Goal: Check status: Check status

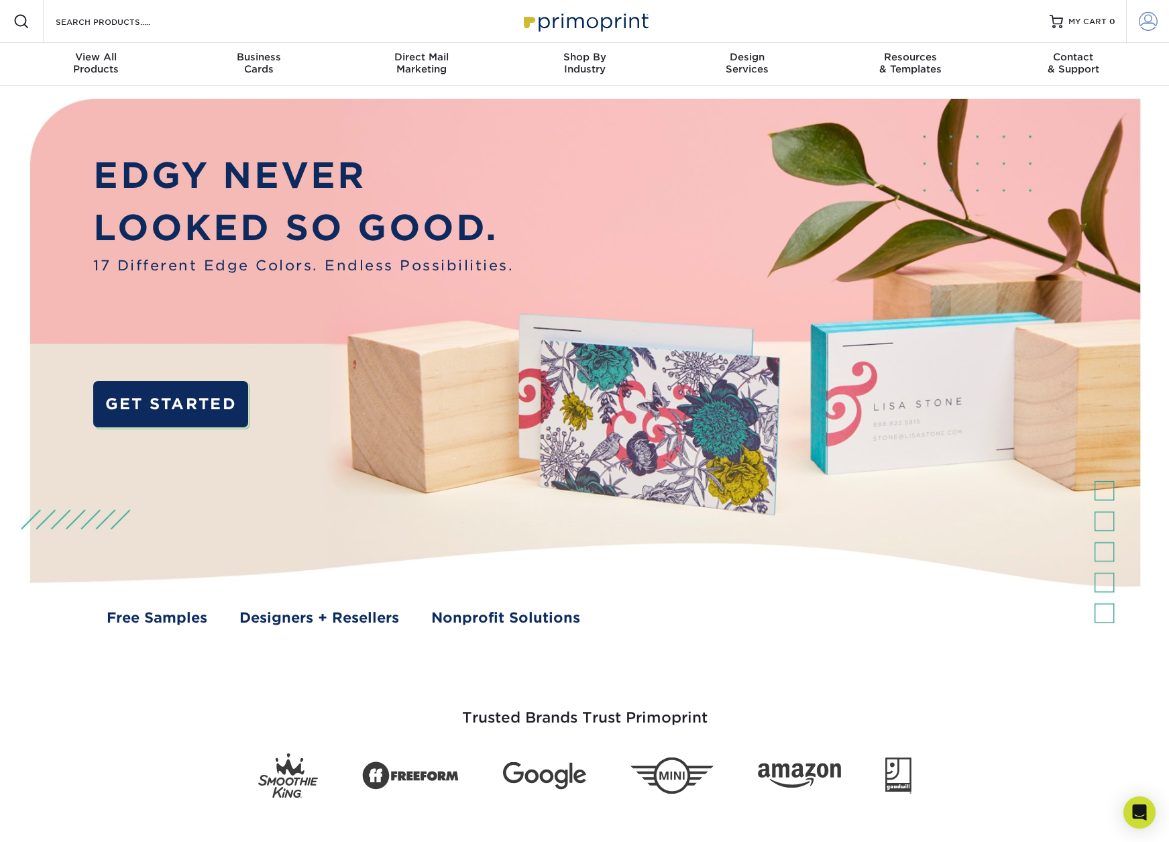
click at [1141, 28] on span at bounding box center [1148, 21] width 19 height 19
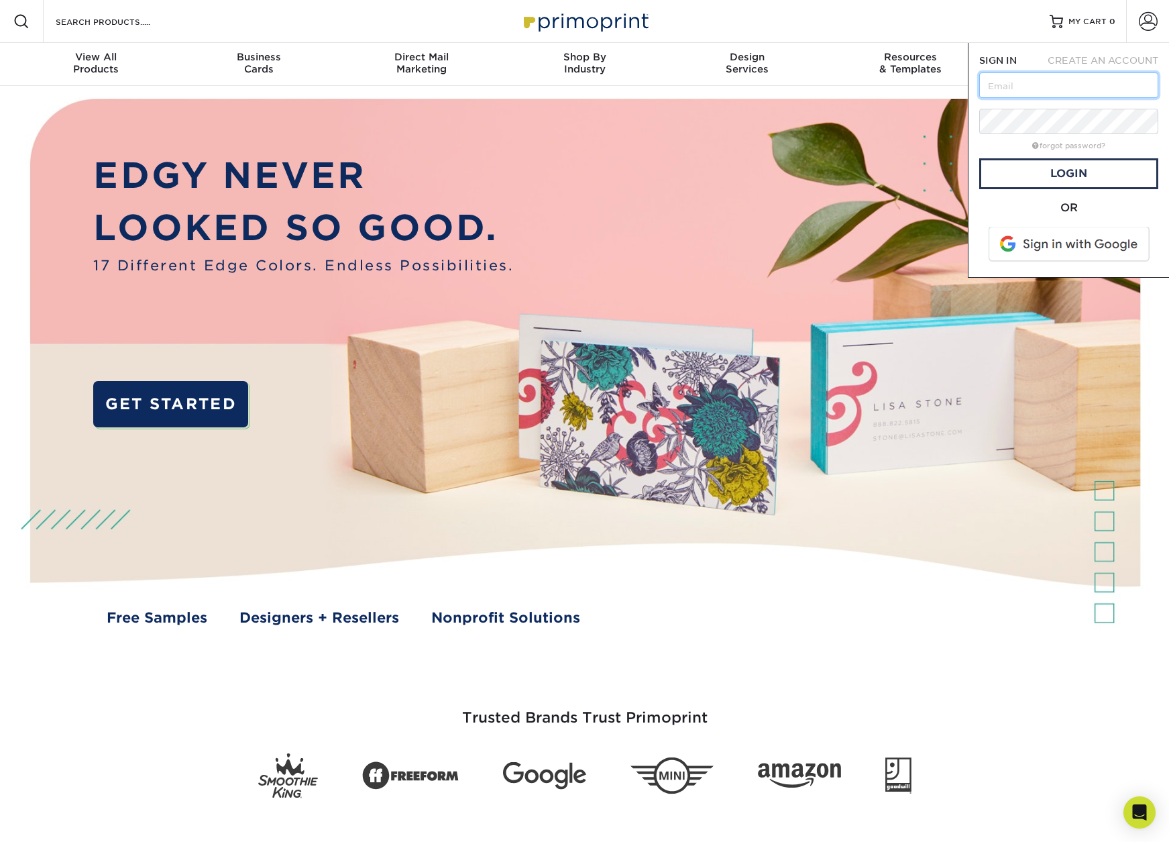
type input "[EMAIL_ADDRESS][DOMAIN_NAME]"
click at [1064, 173] on link "Login" at bounding box center [1069, 173] width 179 height 31
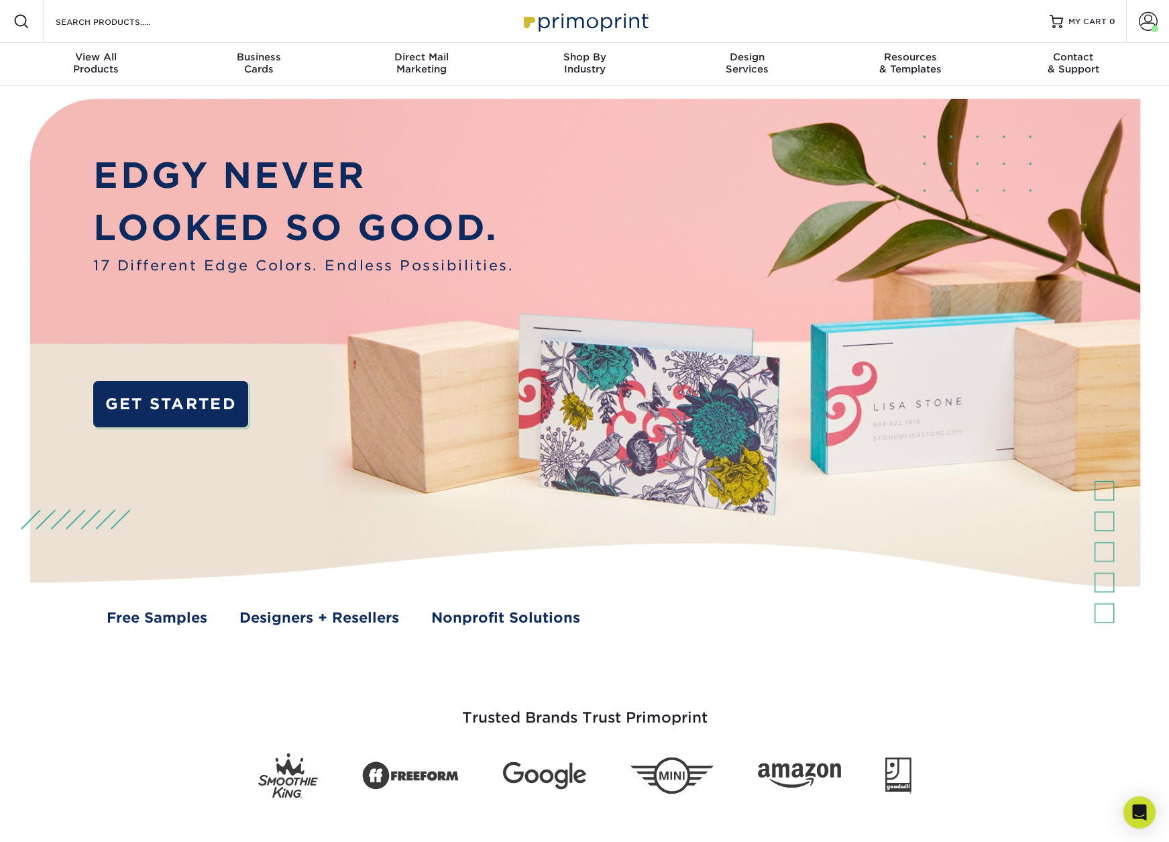
click at [1122, 23] on div "Resources Menu Search Products Account Welcome, [GEOGRAPHIC_DATA][PERSON_NAME] …" at bounding box center [584, 21] width 1169 height 43
click at [1147, 22] on span at bounding box center [1148, 21] width 19 height 19
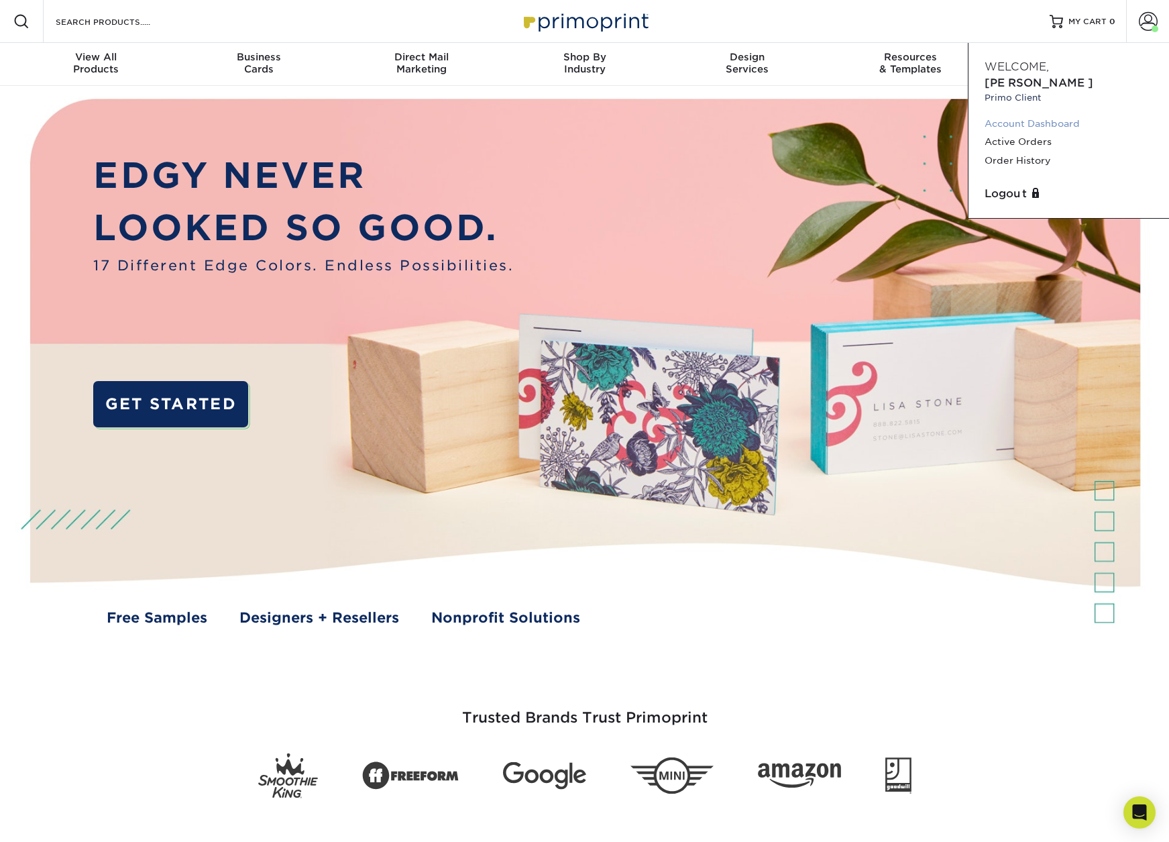
click at [1043, 115] on link "Account Dashboard" at bounding box center [1069, 124] width 168 height 18
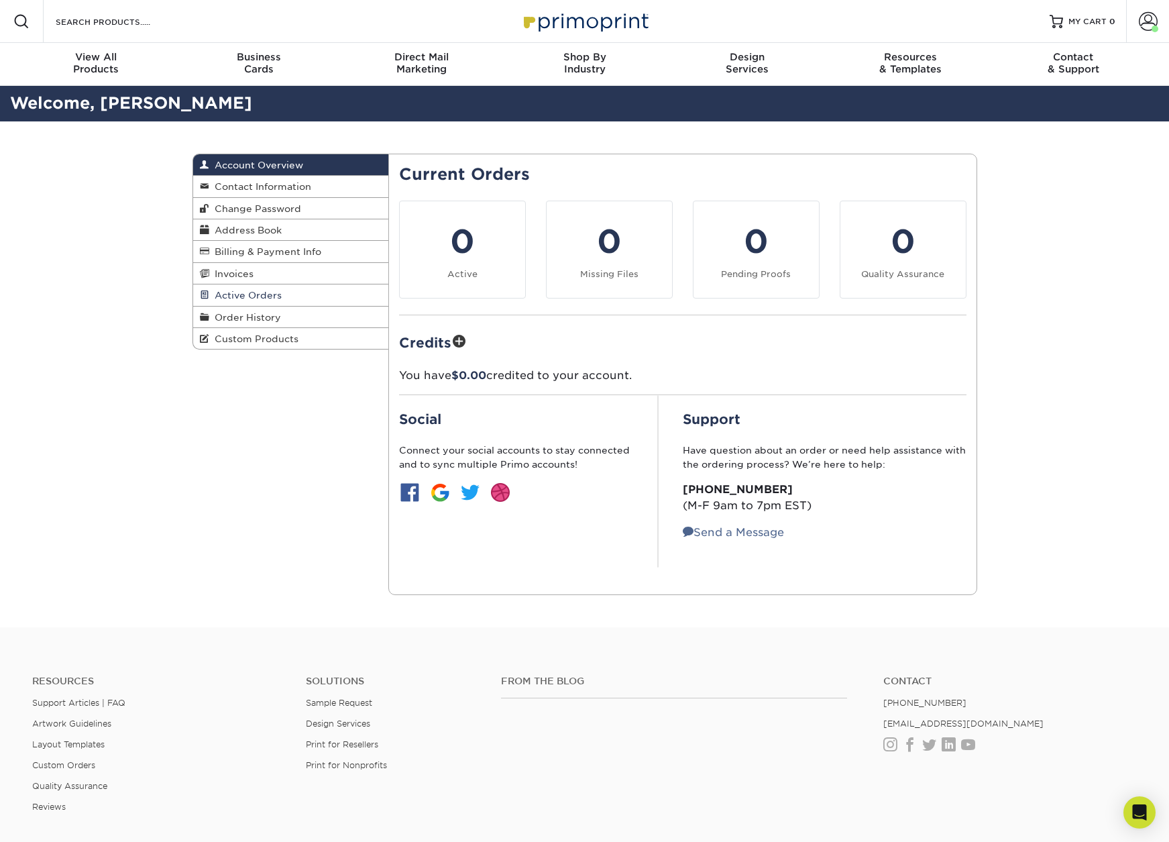
click at [246, 290] on span "Active Orders" at bounding box center [245, 295] width 72 height 11
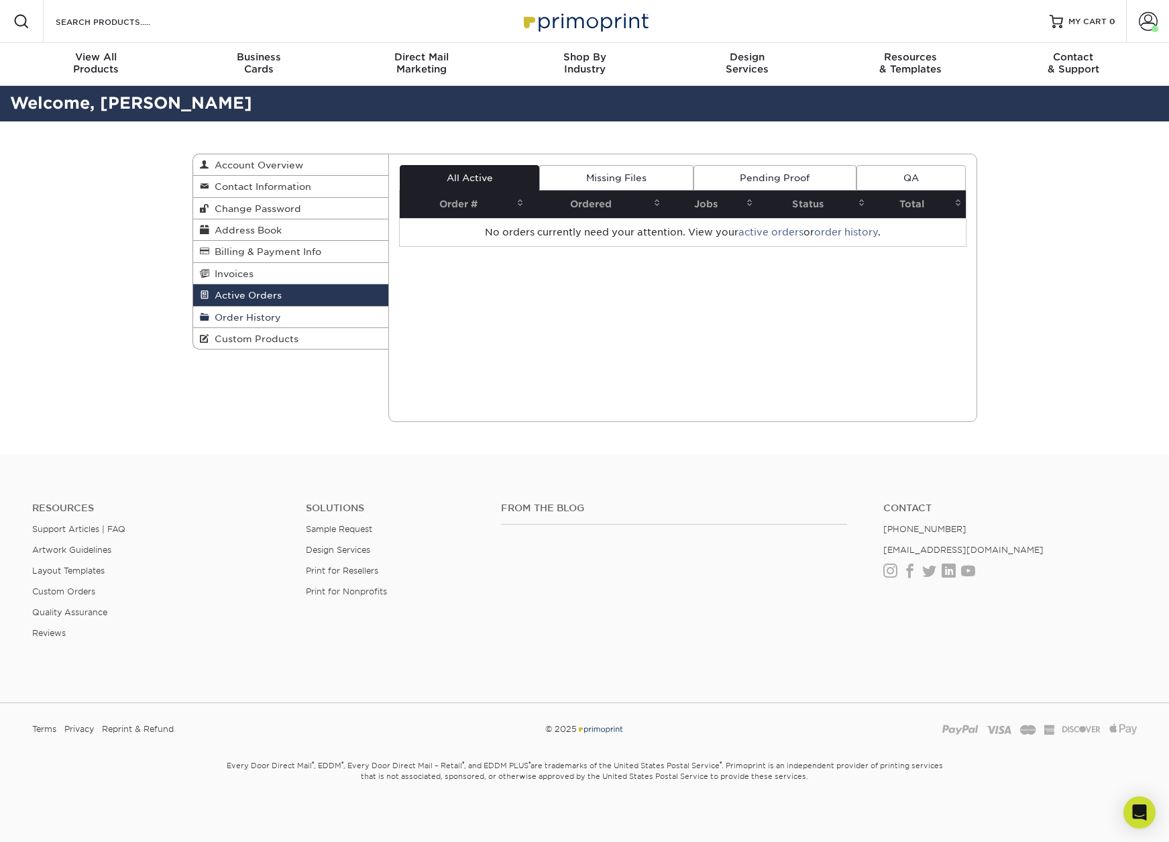
click at [249, 313] on span "Order History" at bounding box center [245, 317] width 72 height 11
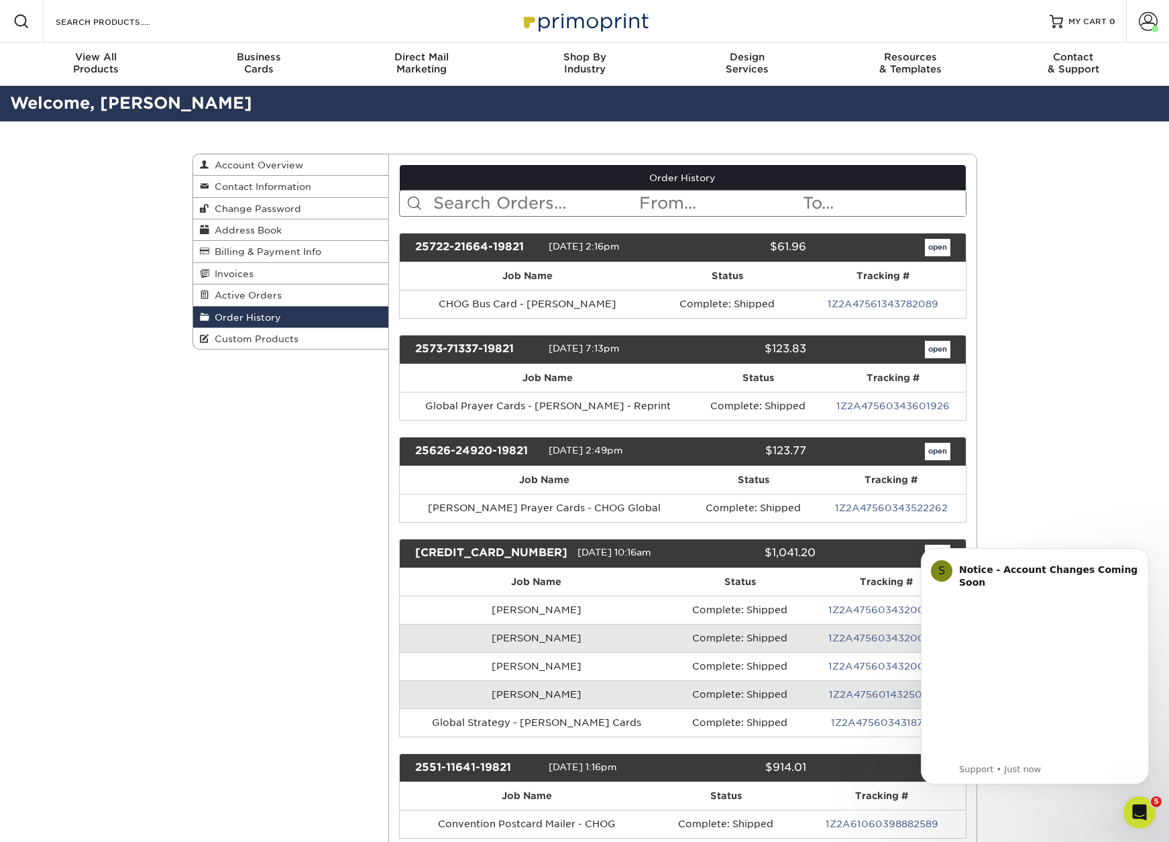
click at [510, 215] on input "text" at bounding box center [535, 203] width 206 height 25
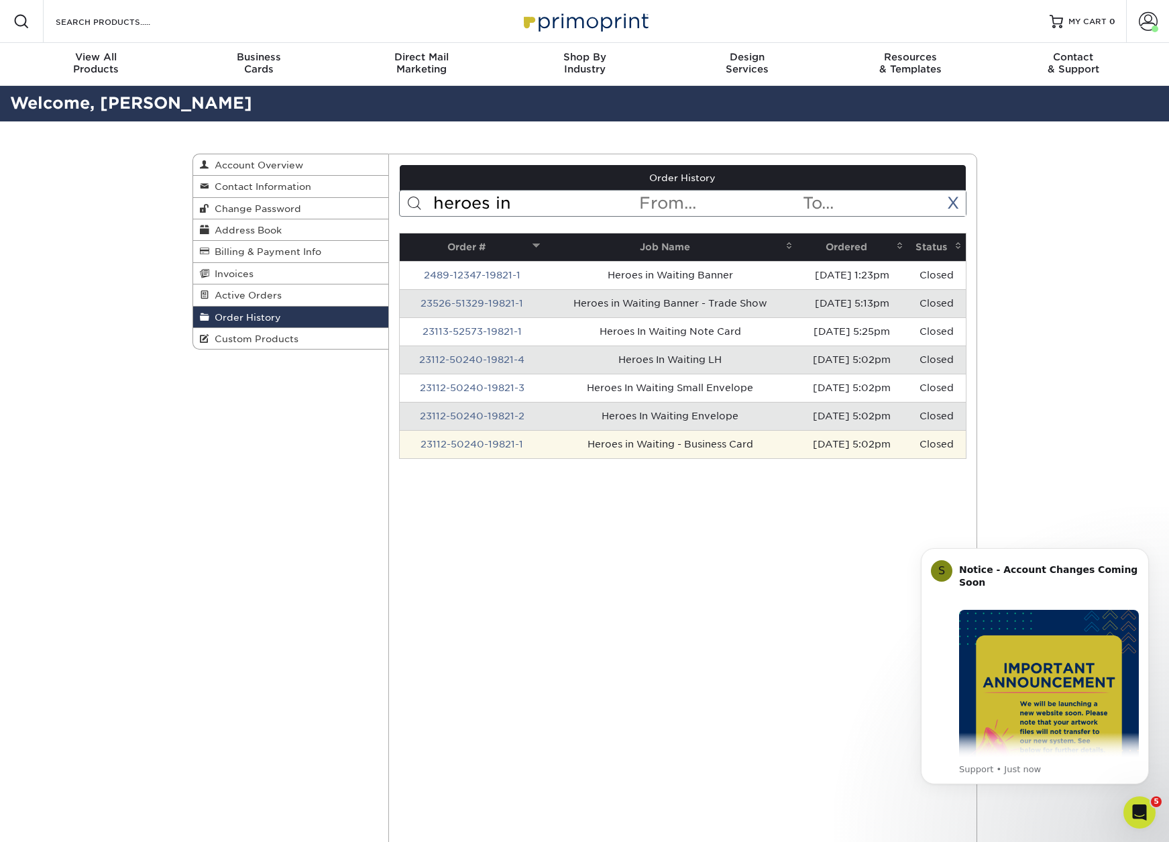
type input "heroes in"
click at [668, 443] on td "Heroes in Waiting - Business Card" at bounding box center [670, 444] width 252 height 28
click at [499, 444] on link "23112-50240-19821-1" at bounding box center [472, 444] width 103 height 11
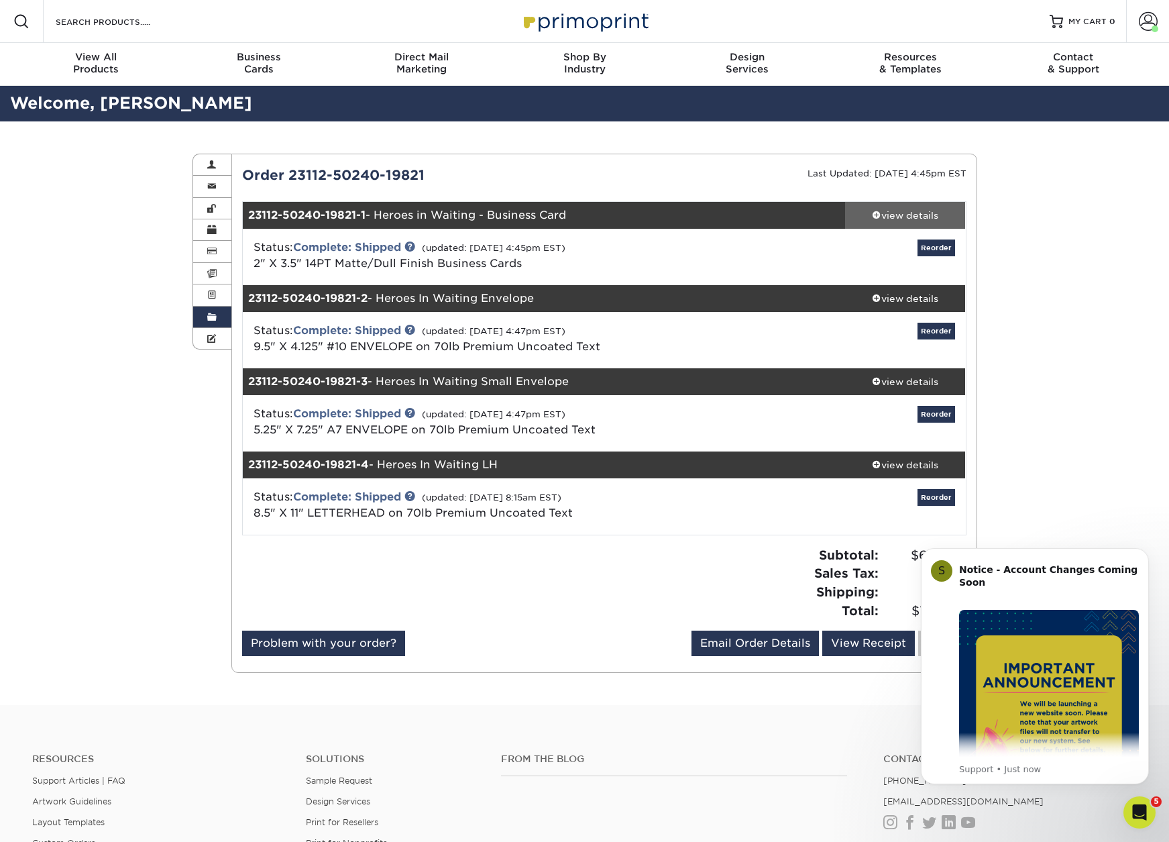
click at [918, 213] on div "view details" at bounding box center [905, 215] width 121 height 13
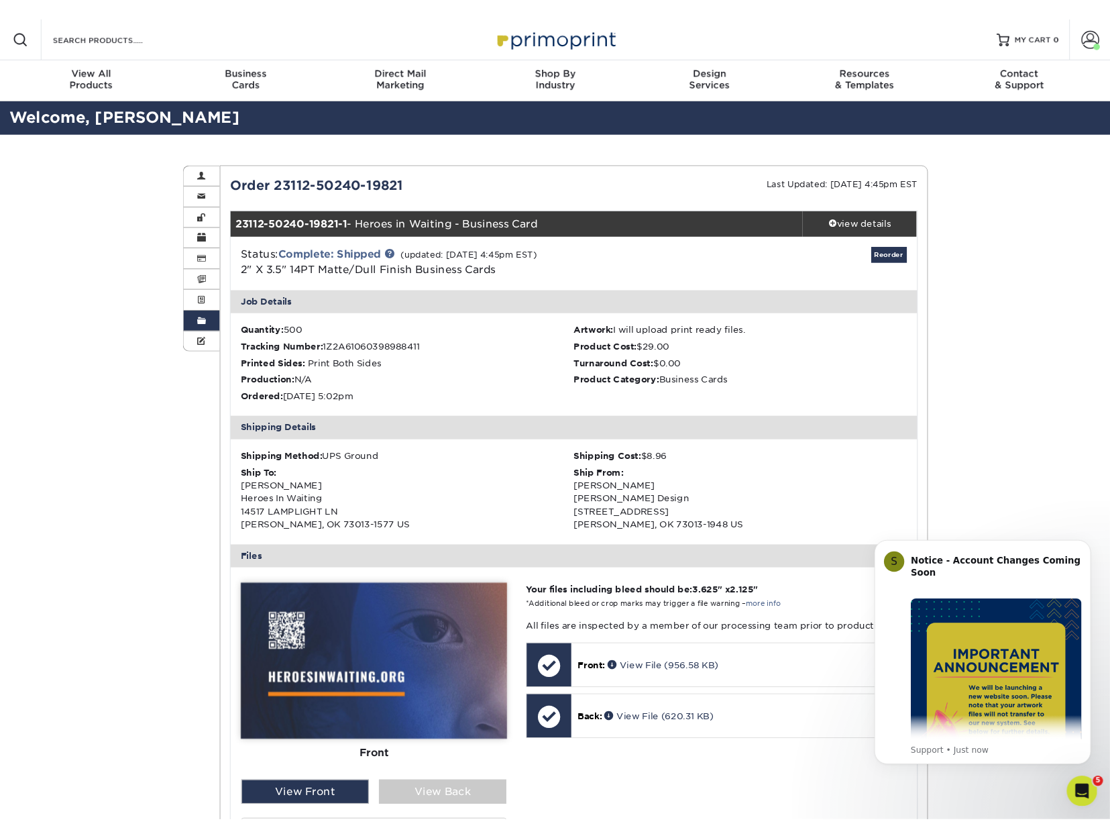
scroll to position [76, 0]
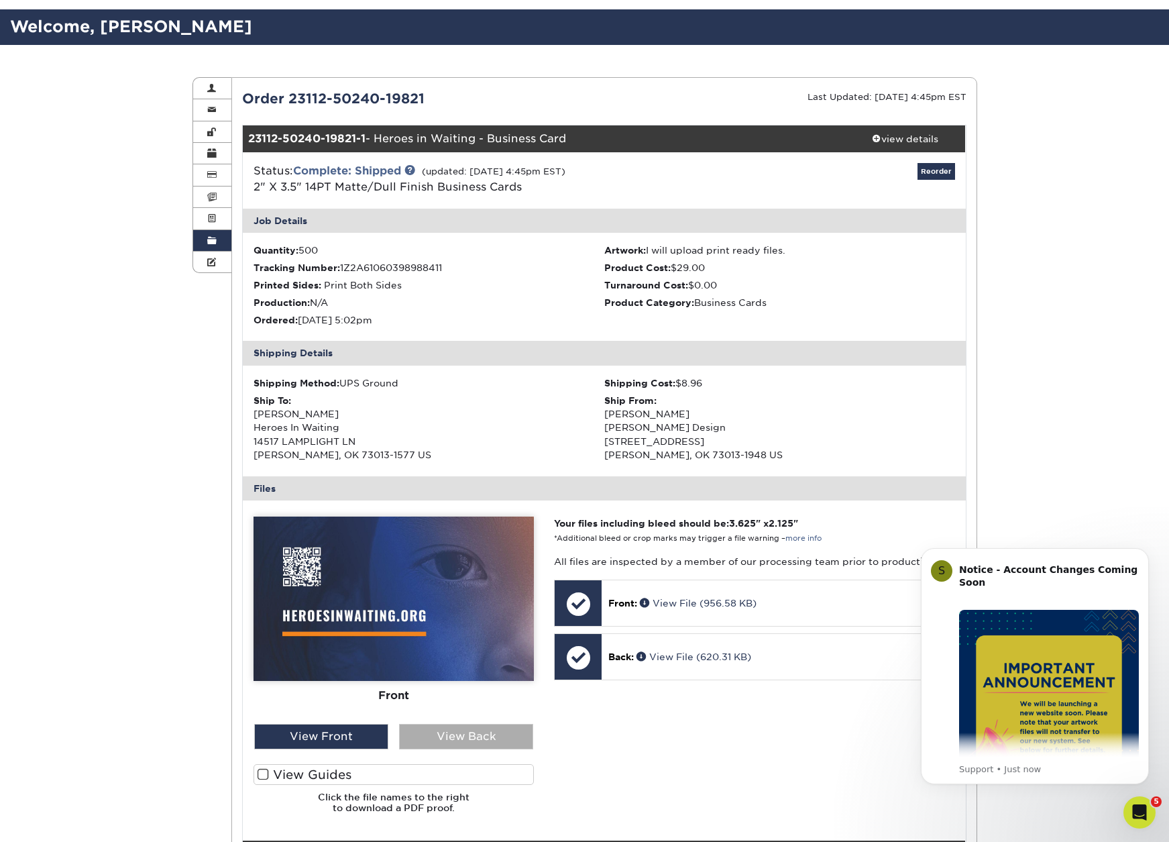
click at [439, 737] on div "View Back" at bounding box center [466, 736] width 134 height 25
